Goal: Task Accomplishment & Management: Manage account settings

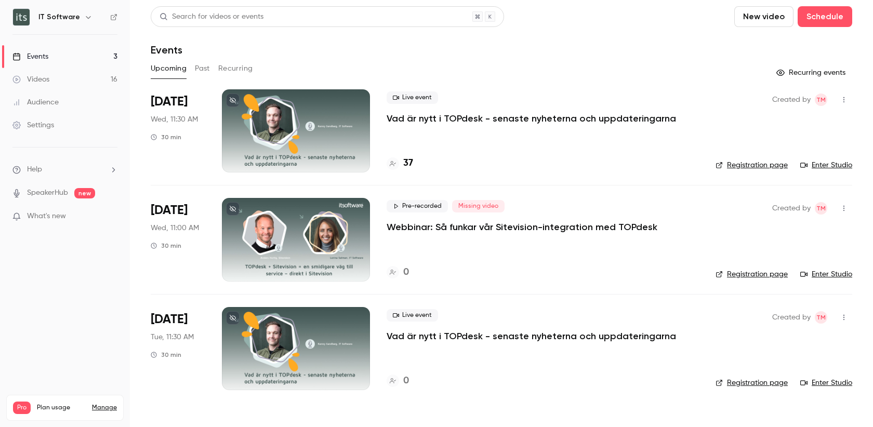
click at [423, 120] on p "Vad är nytt i TOPdesk - senaste nyheterna och uppdateringarna" at bounding box center [532, 118] width 290 height 12
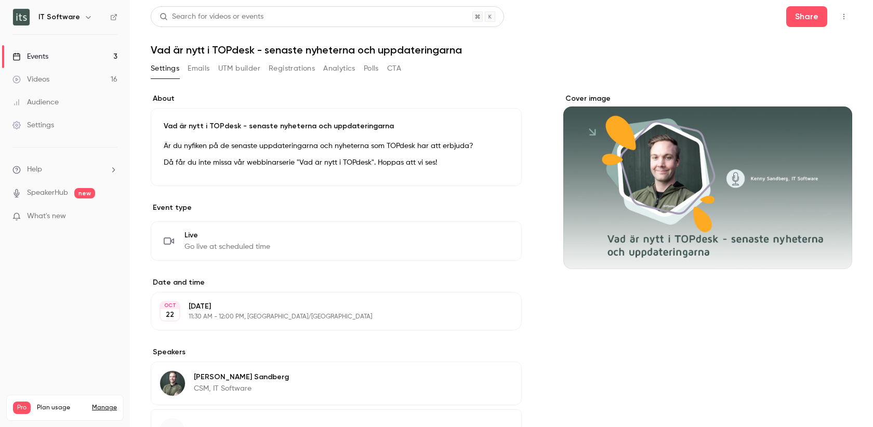
click at [341, 69] on button "Analytics" at bounding box center [339, 68] width 32 height 17
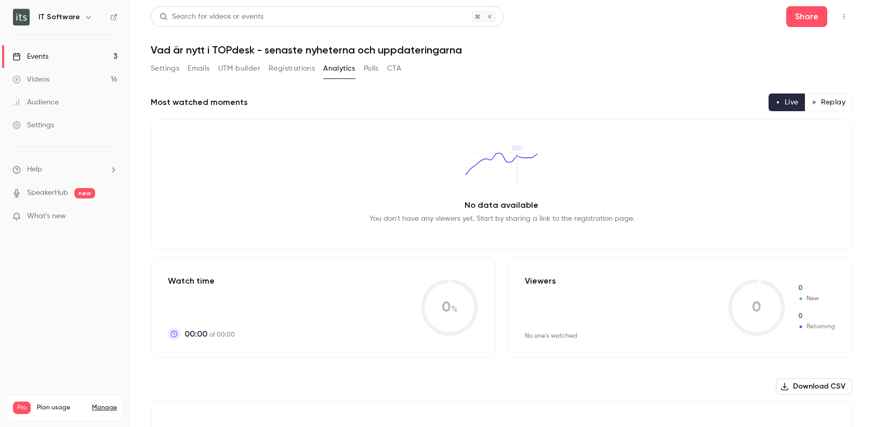
click at [292, 66] on button "Registrations" at bounding box center [292, 68] width 46 height 17
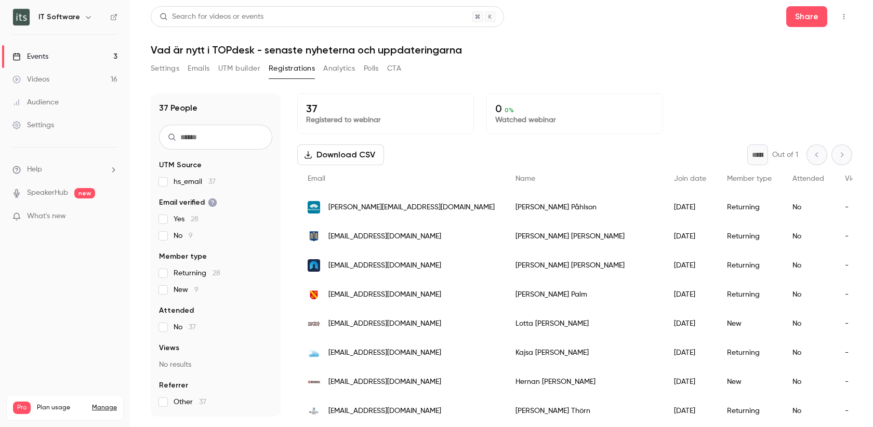
click at [165, 67] on button "Settings" at bounding box center [165, 68] width 29 height 17
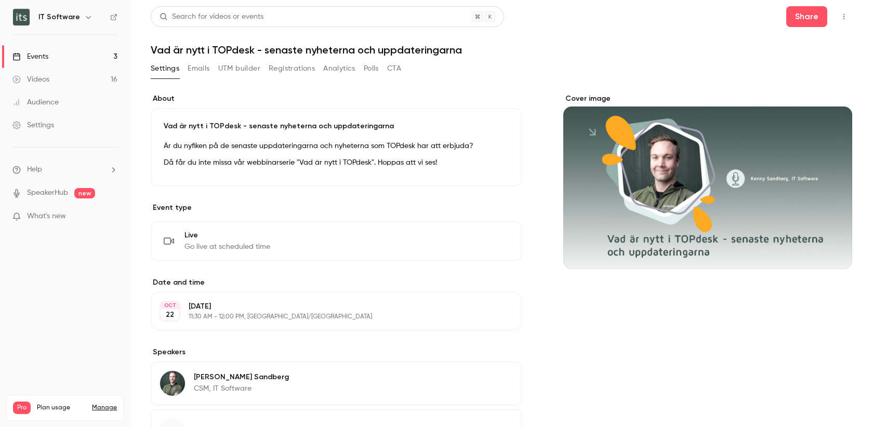
click at [195, 64] on button "Emails" at bounding box center [199, 68] width 22 height 17
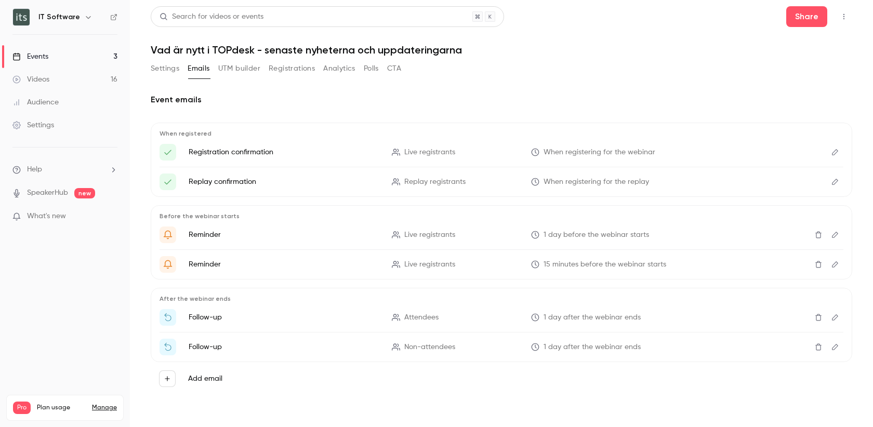
click at [234, 67] on button "UTM builder" at bounding box center [239, 68] width 42 height 17
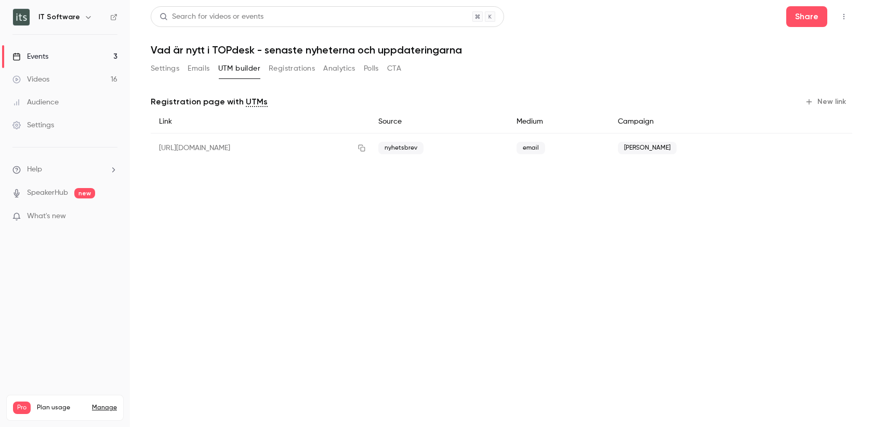
click at [370, 148] on div "https://watch.getcontrast.io/register/it-software-vad-ar-nytt-i-topdesk-senaste…" at bounding box center [260, 149] width 219 height 30
drag, startPoint x: 306, startPoint y: 146, endPoint x: 530, endPoint y: 151, distance: 224.1
click at [530, 151] on div "https://watch.getcontrast.io/register/it-software-vad-ar-nytt-i-topdesk-senaste…" at bounding box center [502, 149] width 702 height 30
click at [641, 254] on main "Search for videos or events Share Vad är nytt i TOPdesk - senaste nyheterna och…" at bounding box center [501, 213] width 743 height 427
click at [44, 49] on link "Events 3" at bounding box center [65, 56] width 130 height 23
